Goal: Find specific page/section: Find specific page/section

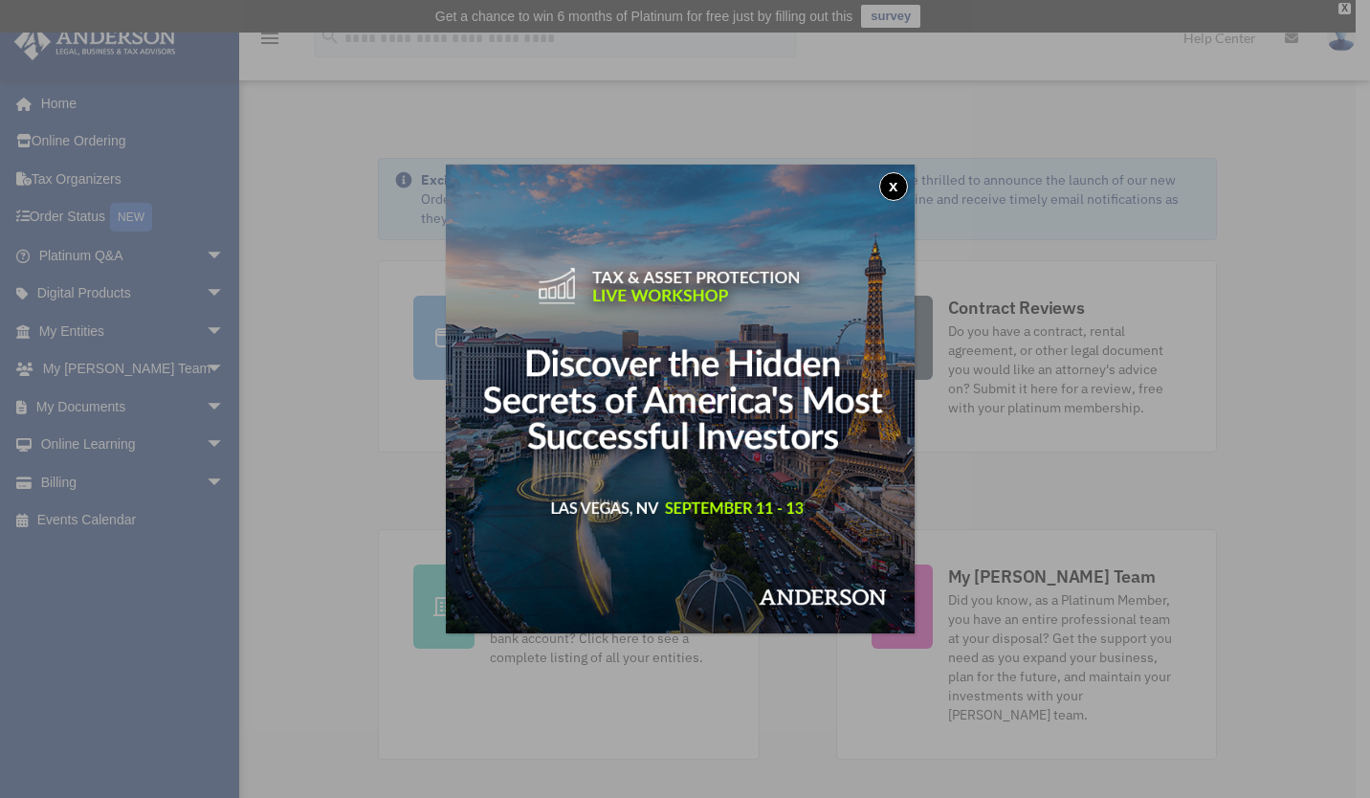
click at [90, 339] on div "x" at bounding box center [685, 399] width 1370 height 798
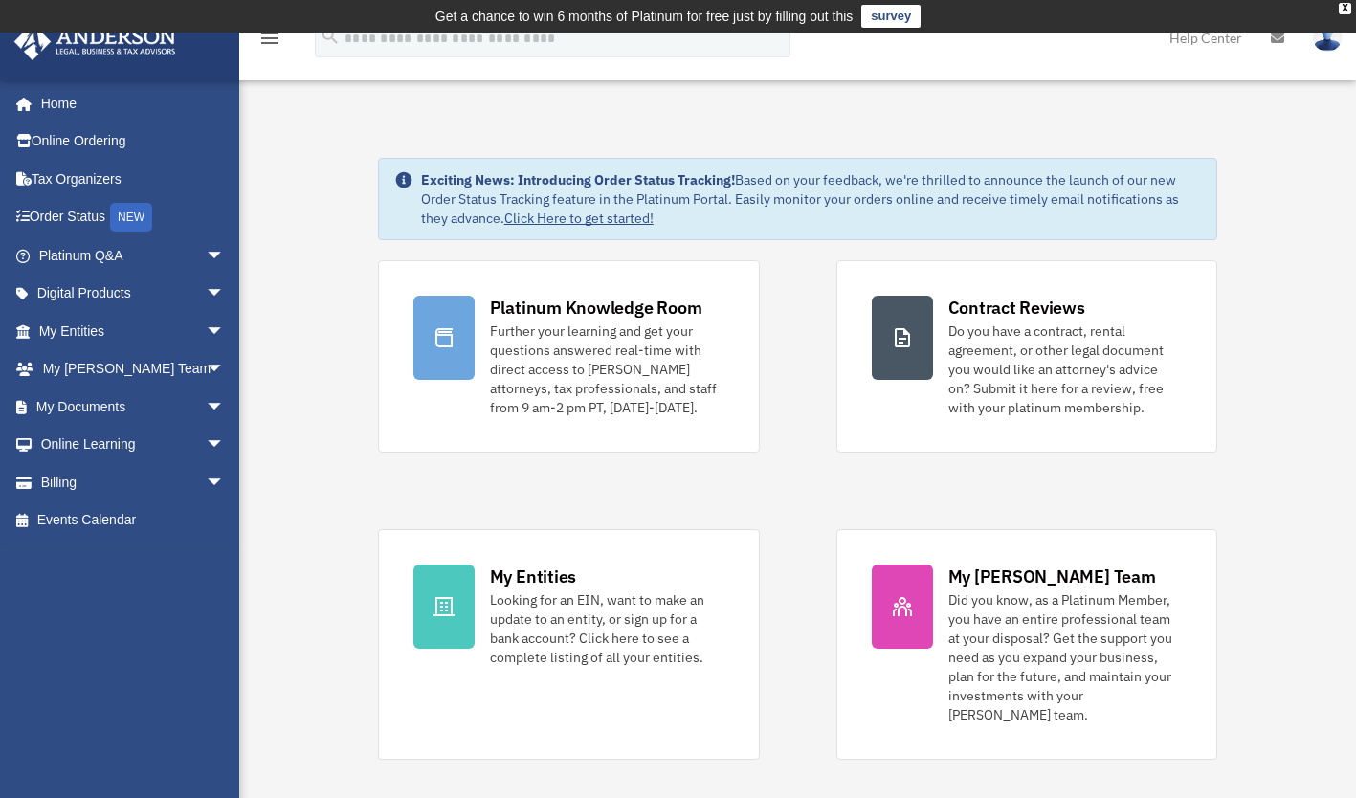
click at [74, 329] on link "My Entities arrow_drop_down" at bounding box center [133, 331] width 240 height 38
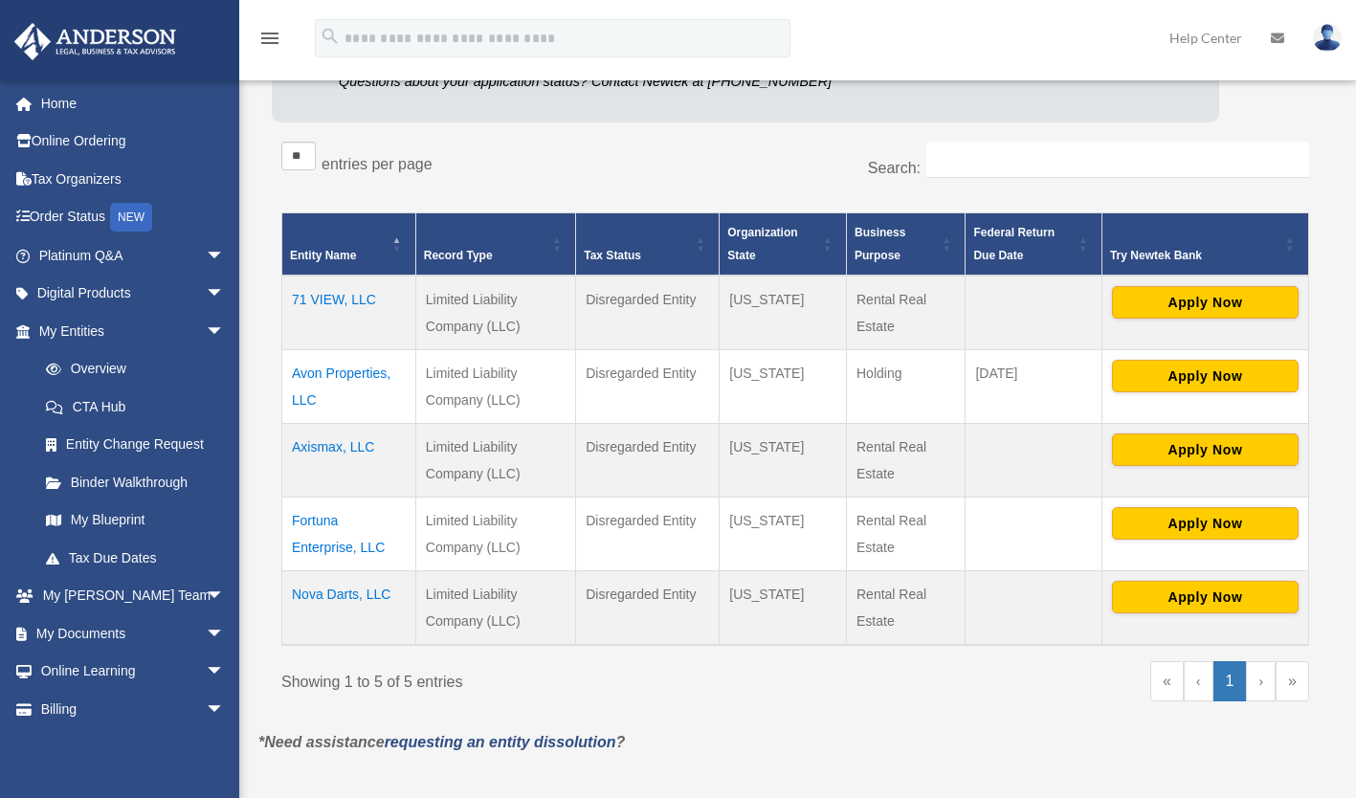
scroll to position [299, 0]
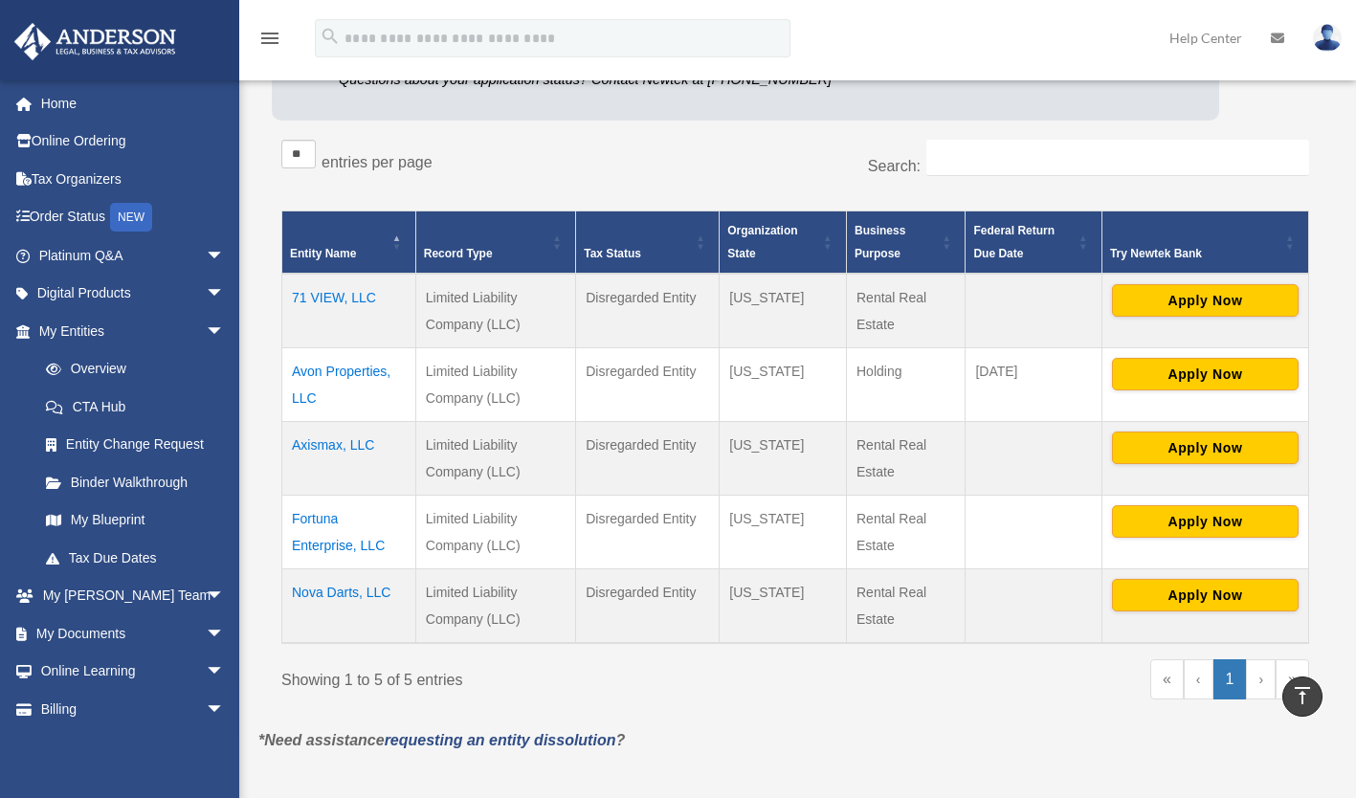
click at [347, 293] on td "71 VIEW, LLC" at bounding box center [349, 311] width 134 height 75
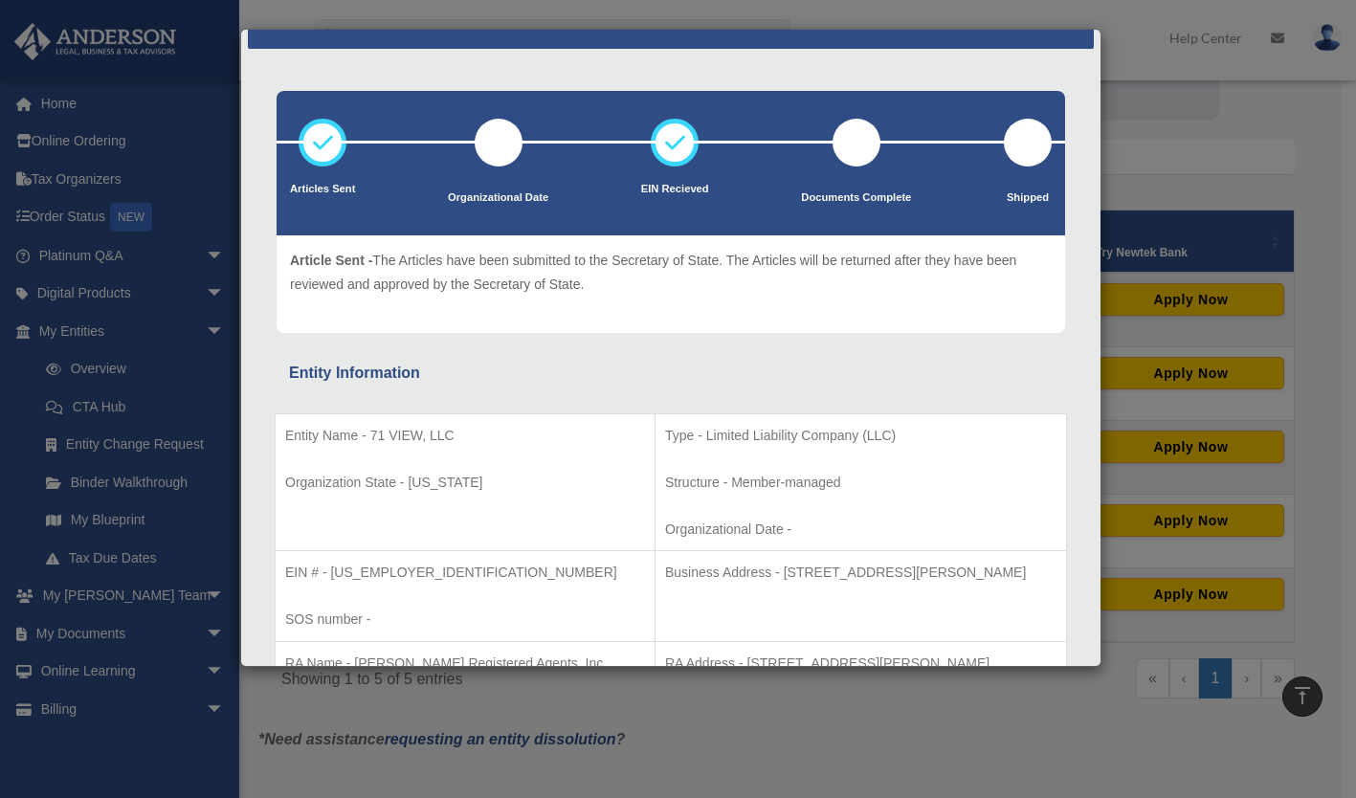
scroll to position [0, 0]
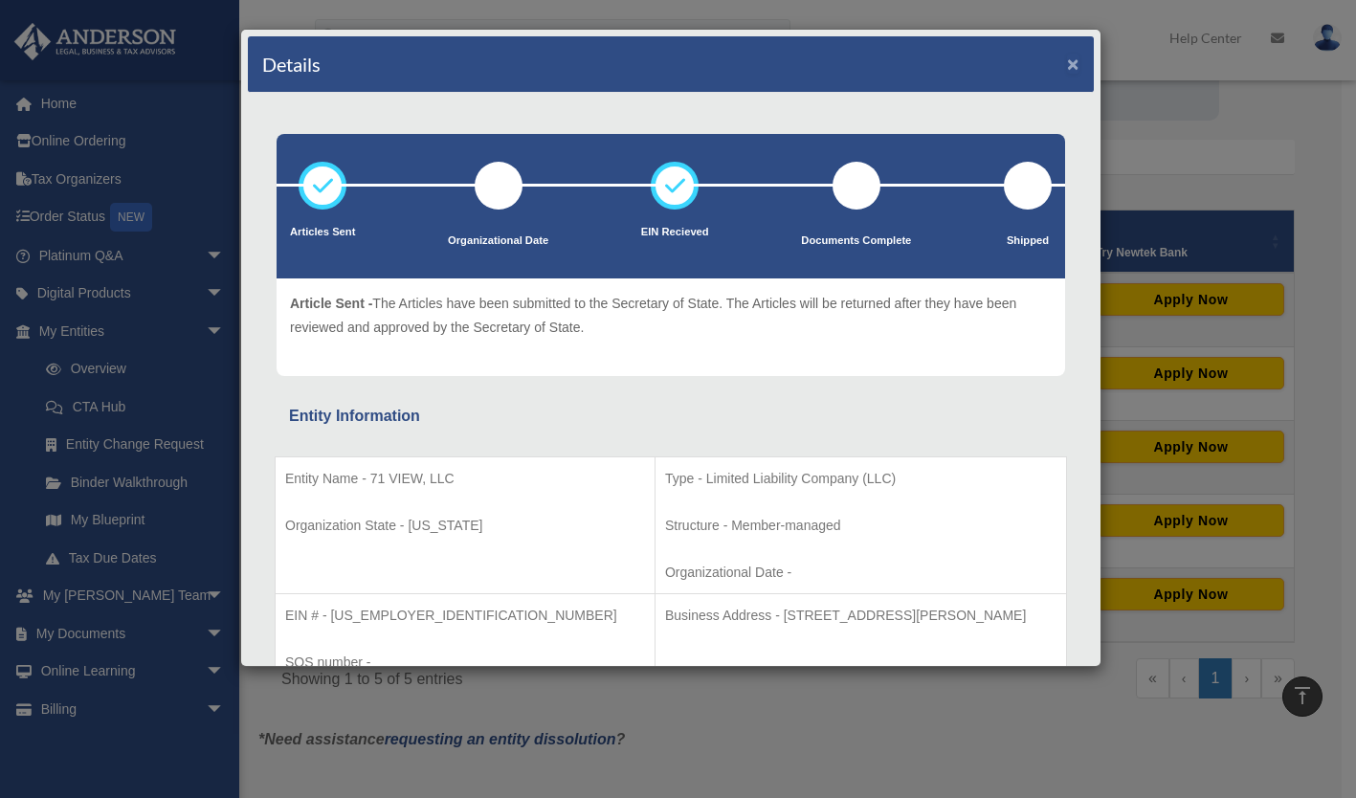
click at [1067, 65] on button "×" at bounding box center [1073, 64] width 12 height 20
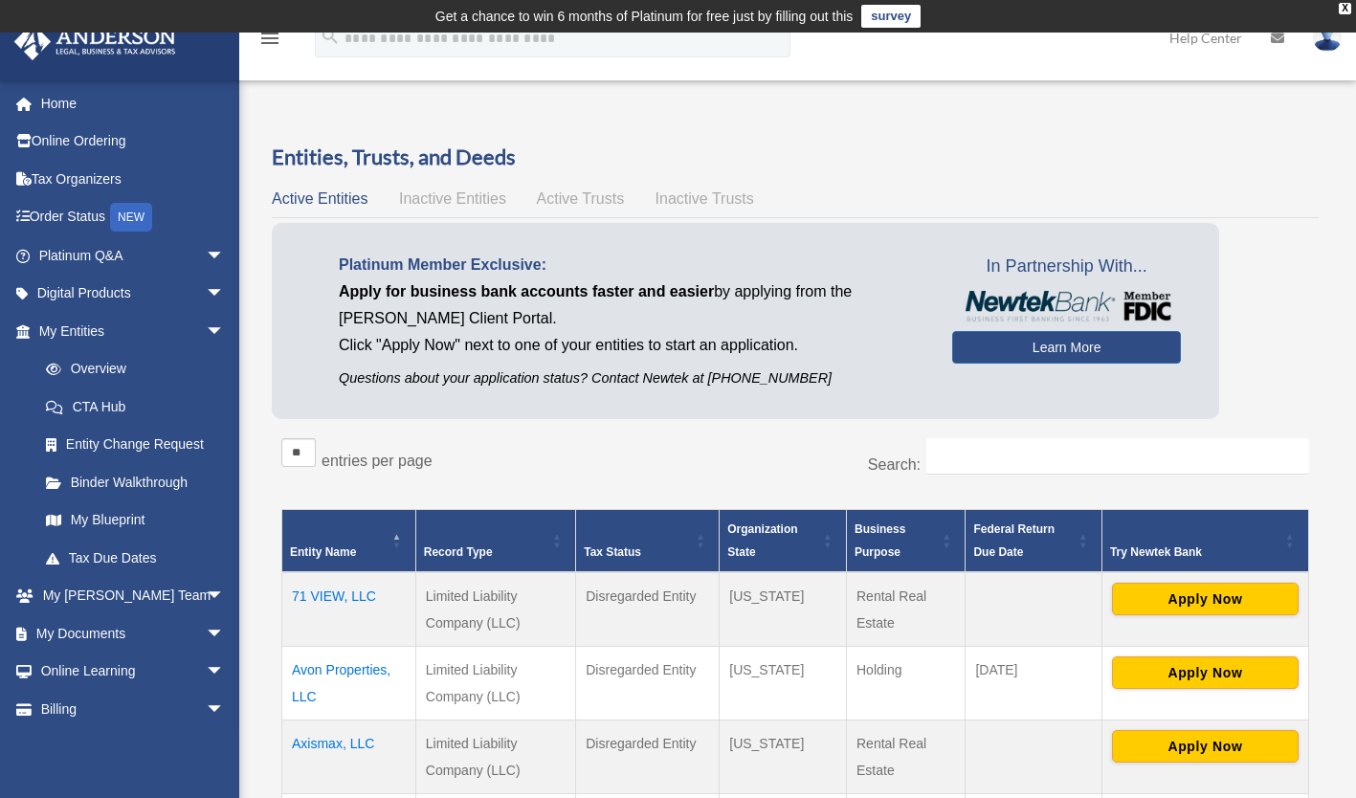
click at [1342, 4] on div "X" at bounding box center [1345, 8] width 12 height 11
